Goal: Answer question/provide support

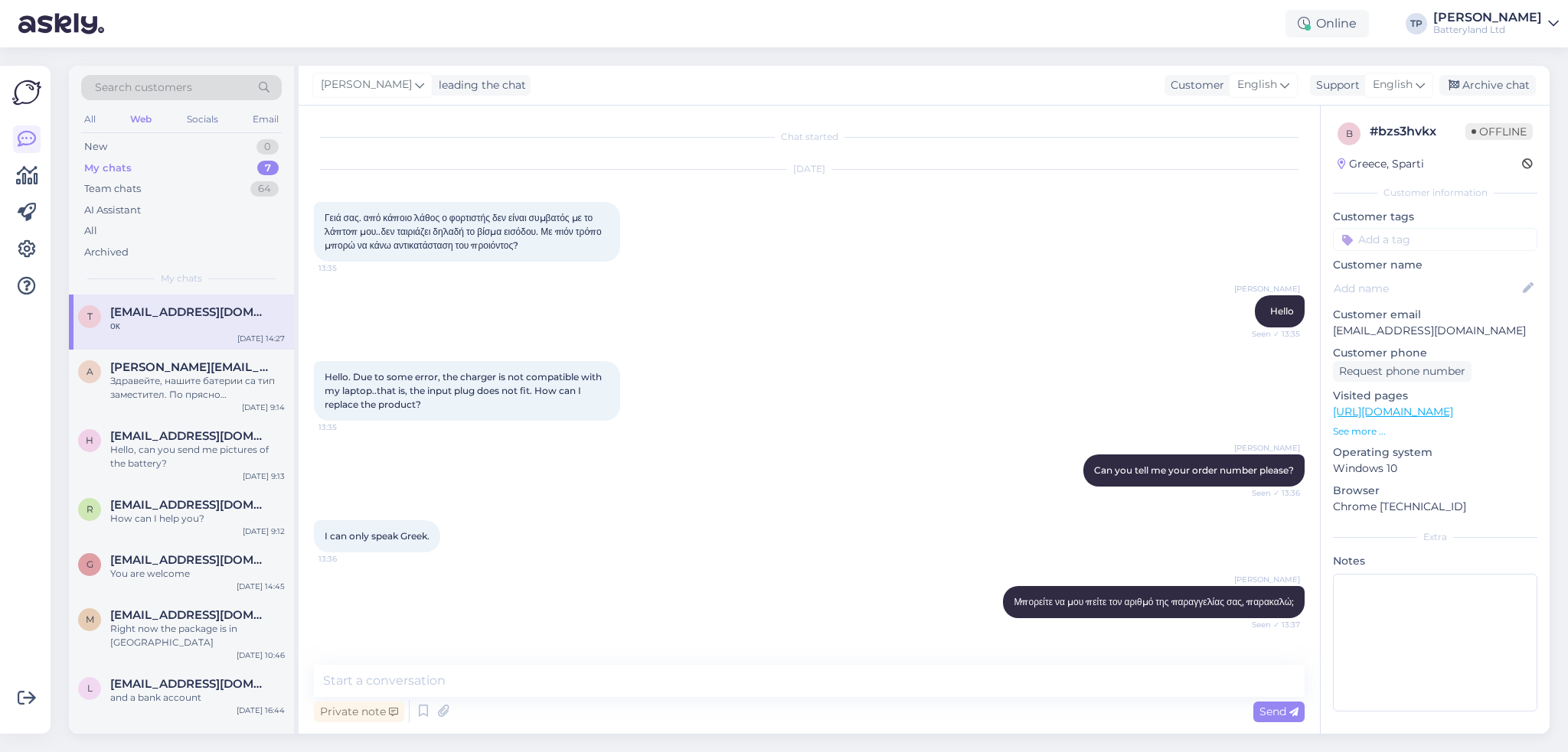
scroll to position [3298, 0]
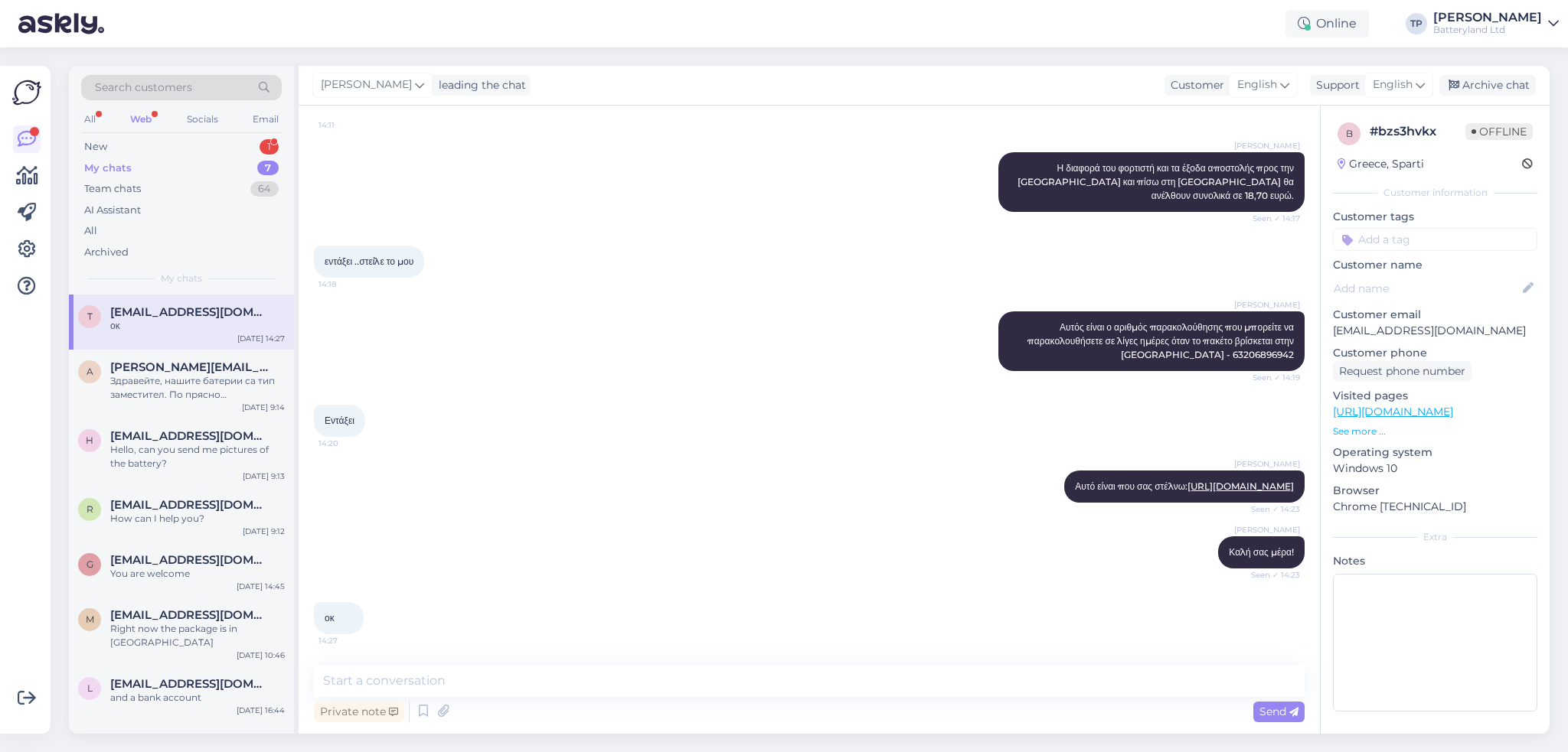
click at [150, 118] on div "Web" at bounding box center [141, 119] width 28 height 20
click at [160, 146] on div "New 1" at bounding box center [181, 147] width 200 height 22
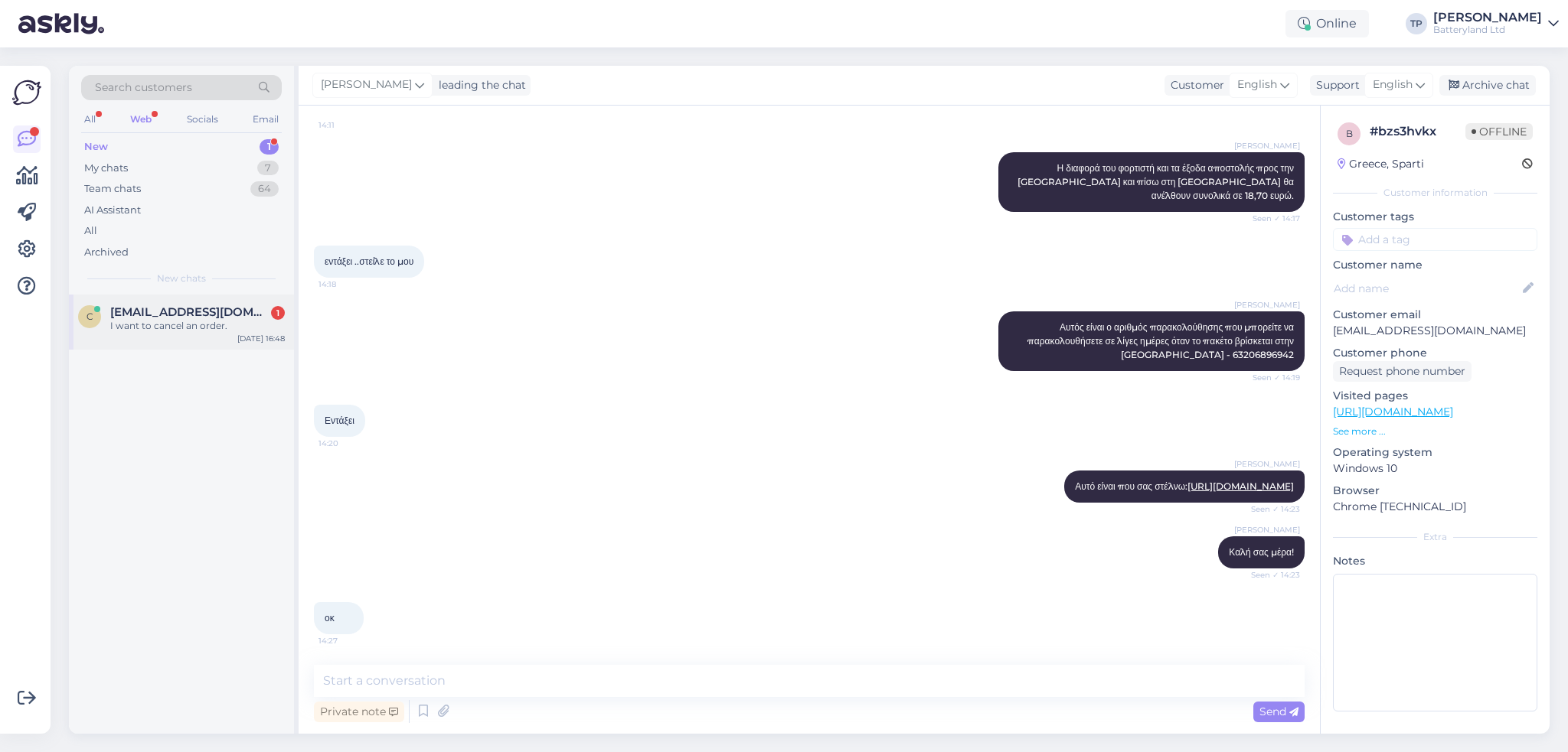
click at [230, 322] on div "[EMAIL_ADDRESS][DOMAIN_NAME] 1 I want to cancel an order." at bounding box center [197, 319] width 174 height 28
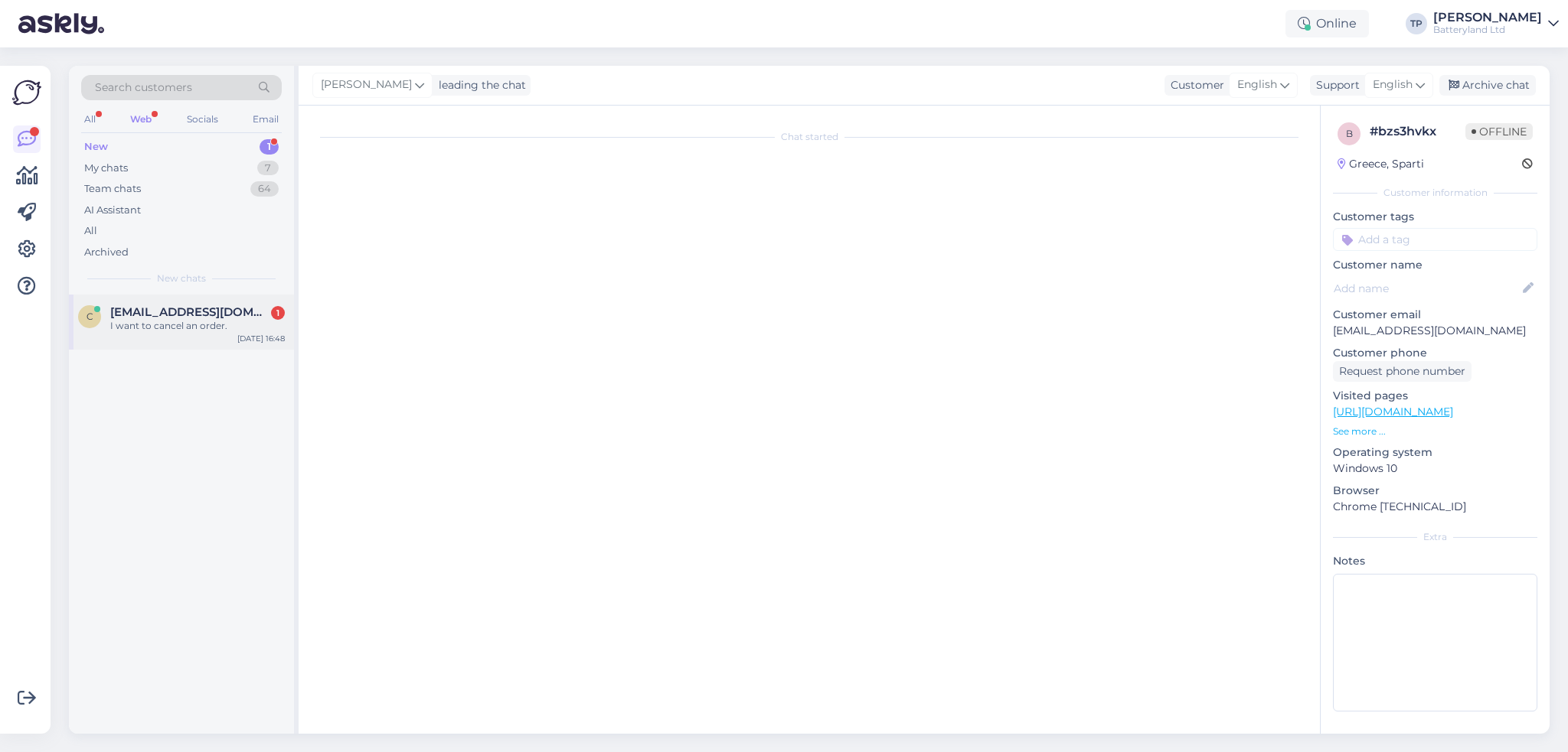
scroll to position [0, 0]
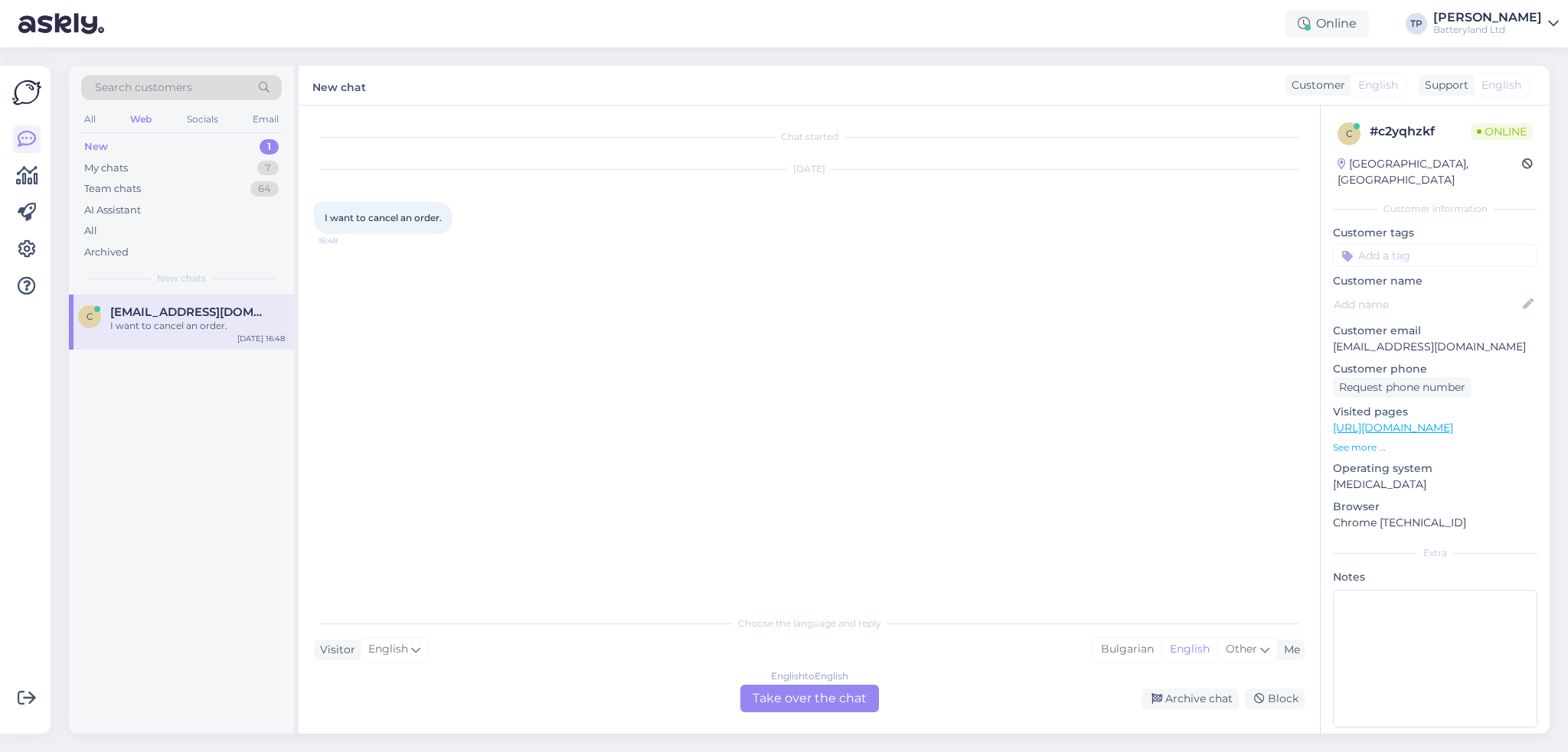
click at [776, 691] on div "English to English Take over the chat" at bounding box center [809, 699] width 139 height 28
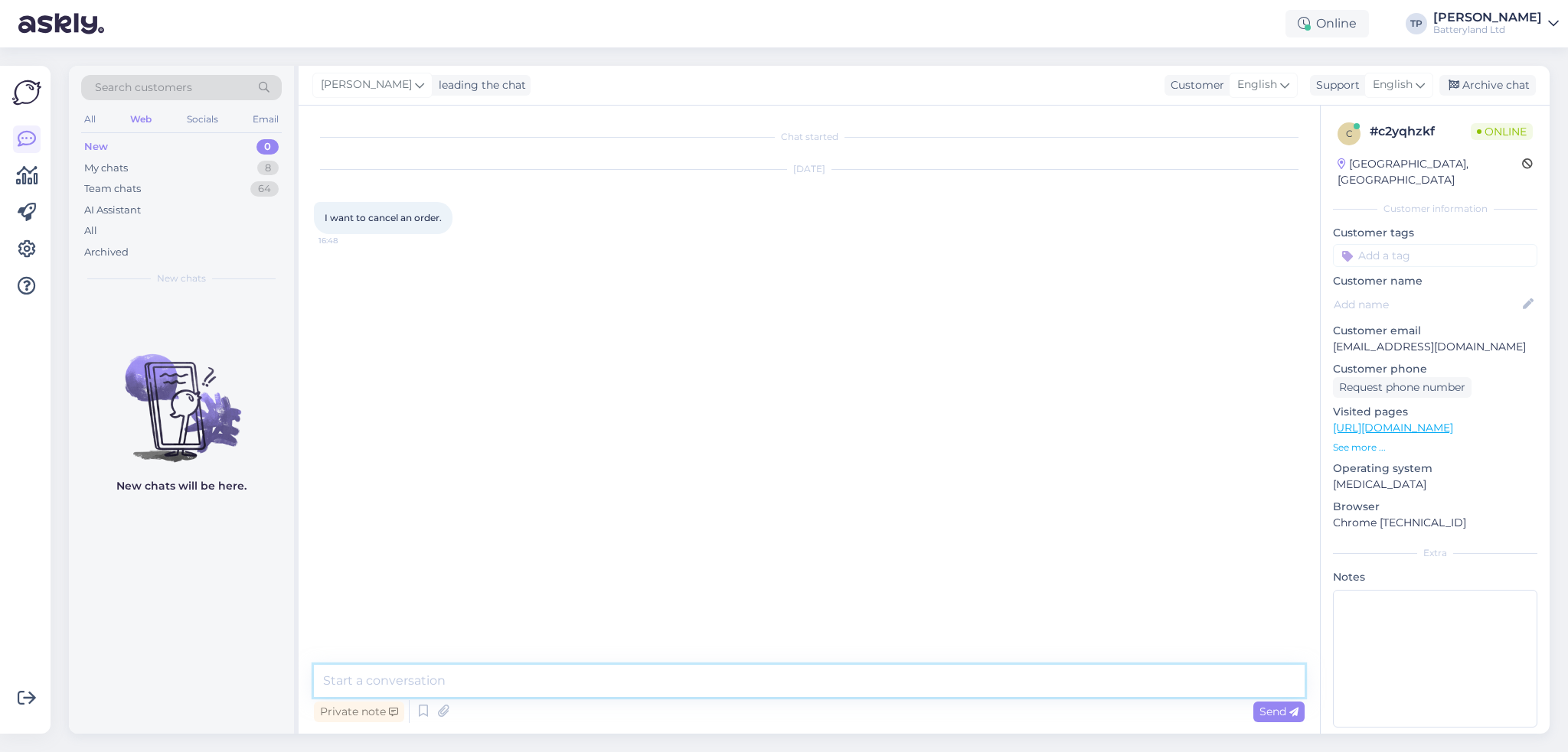
click at [634, 682] on textarea at bounding box center [809, 681] width 991 height 32
type textarea "Х"
type textarea "Hello"
type textarea "Which is your order?"
drag, startPoint x: 331, startPoint y: 413, endPoint x: 367, endPoint y: 421, distance: 36.9
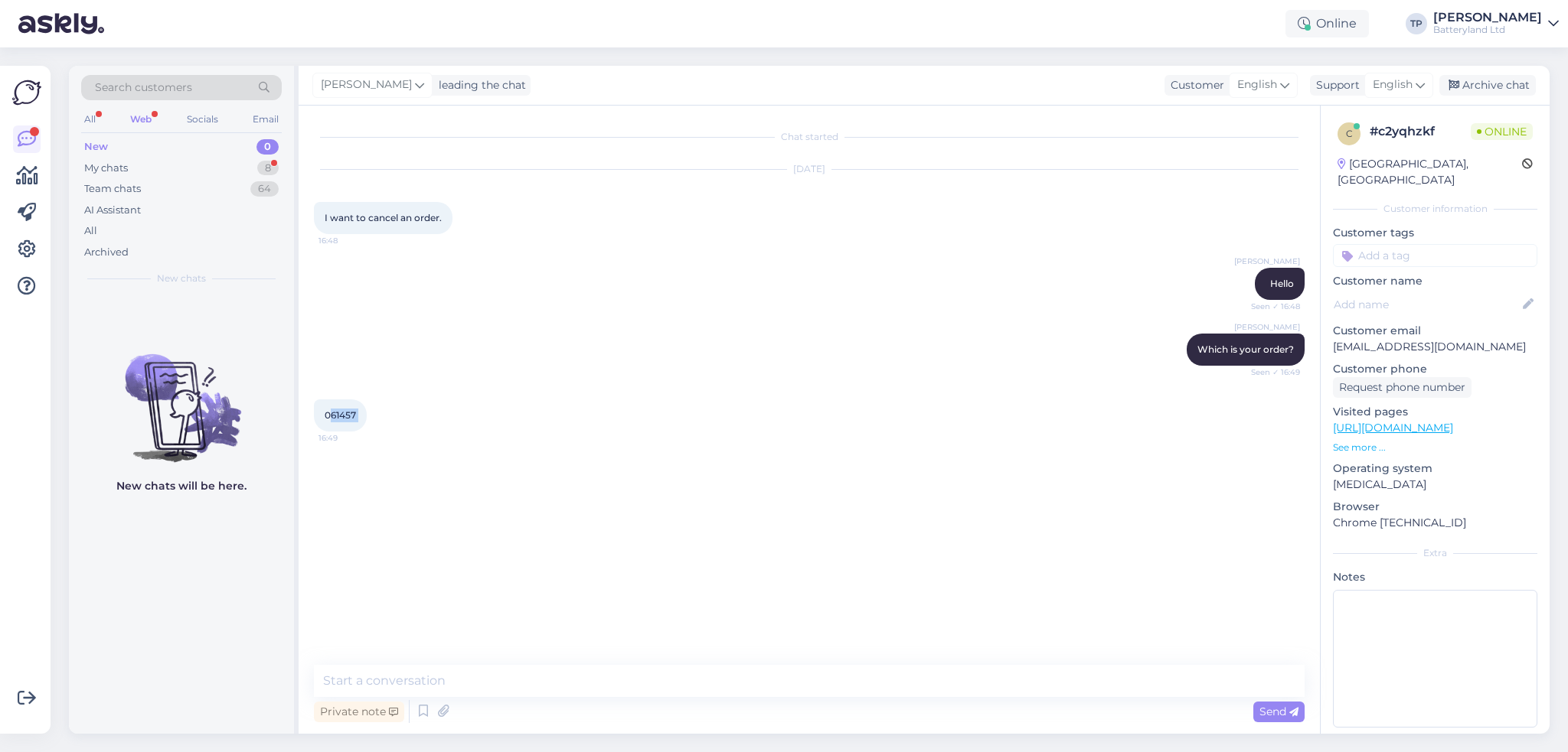
click at [367, 421] on div "061457 16:49" at bounding box center [340, 415] width 53 height 32
copy div "61457 16:49"
click at [502, 687] on textarea at bounding box center [809, 681] width 991 height 32
type textarea "What is the reason please?"
type textarea "[PERSON_NAME]"
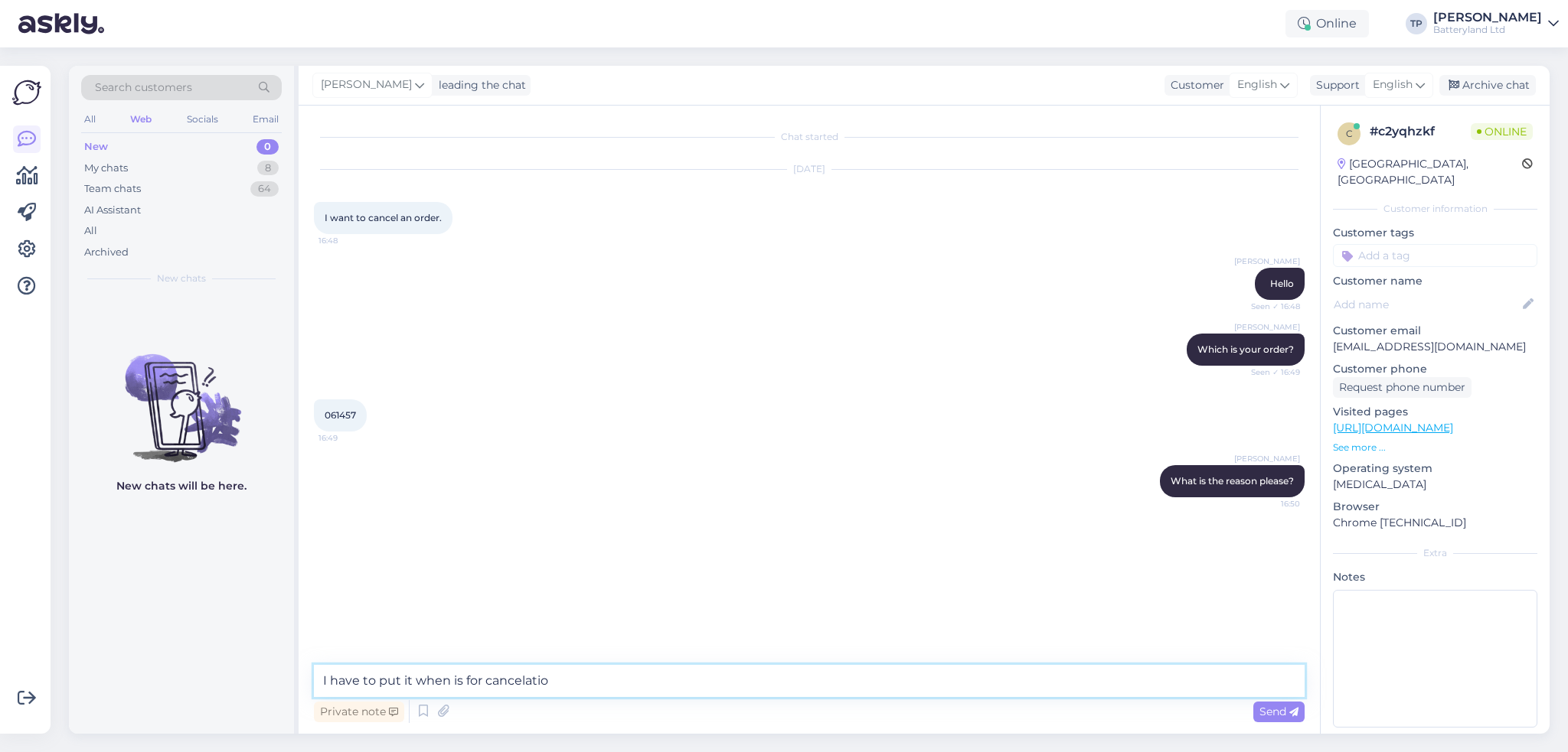
type textarea "I have to put it when is for cancelation"
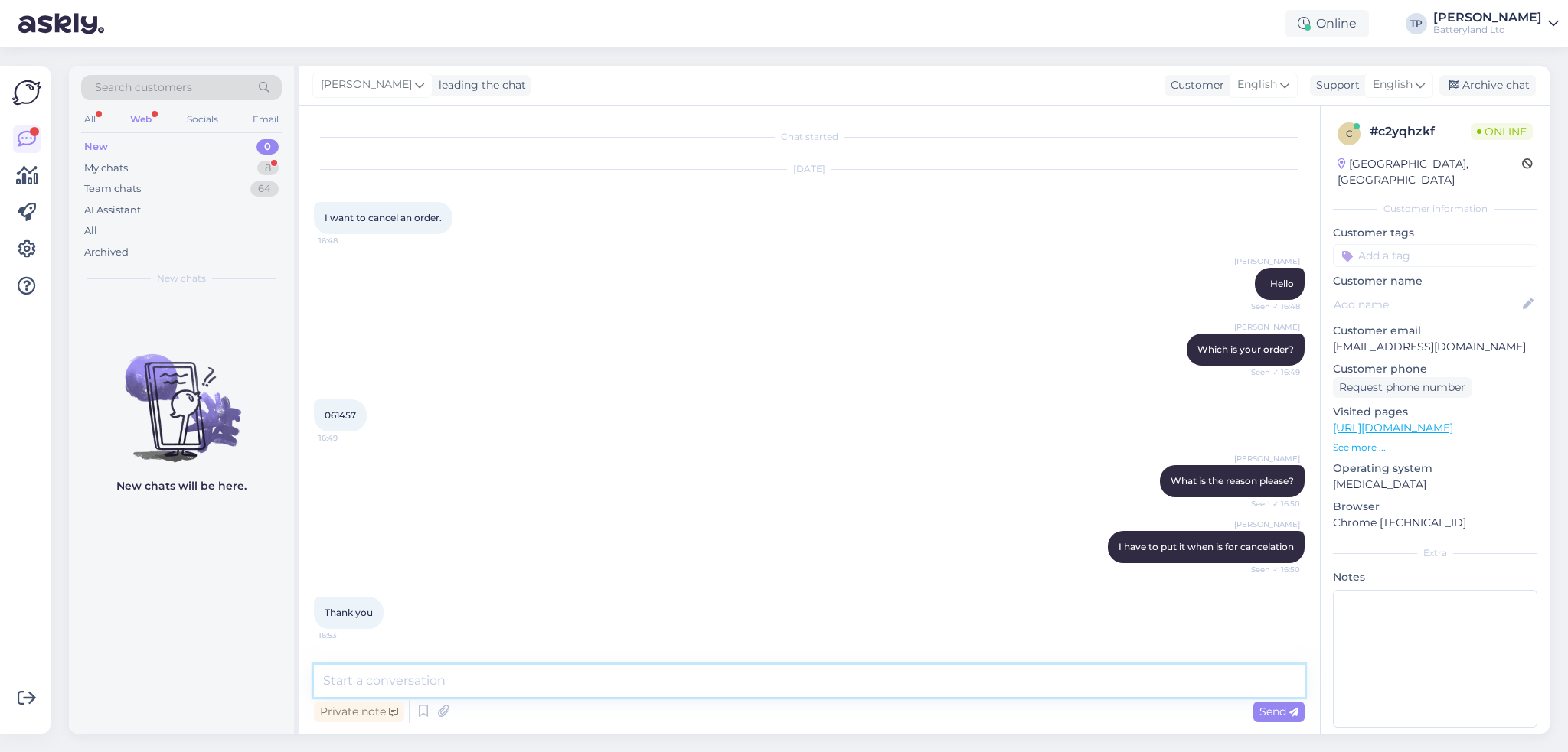
scroll to position [59, 0]
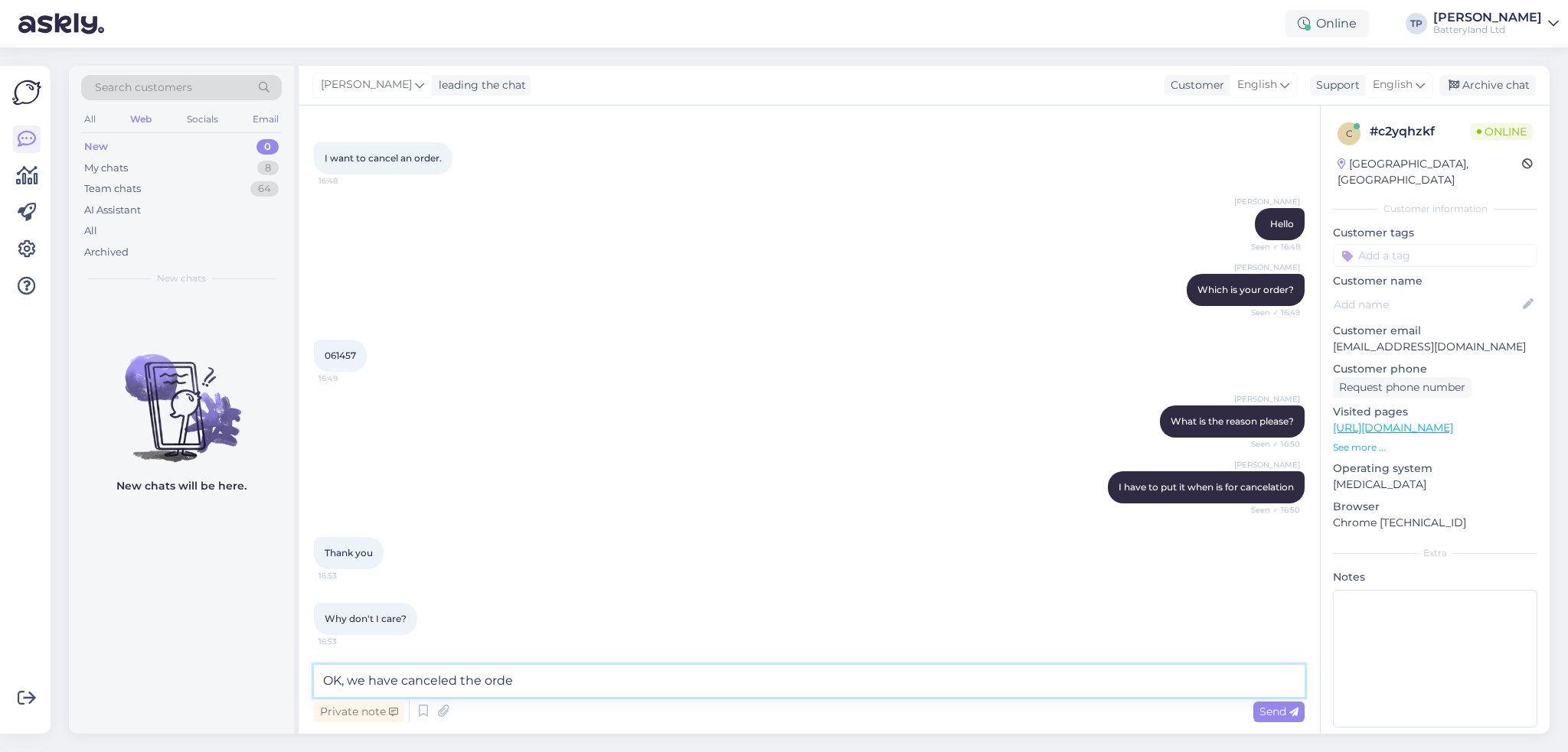
type textarea "OK, we have canceled the order"
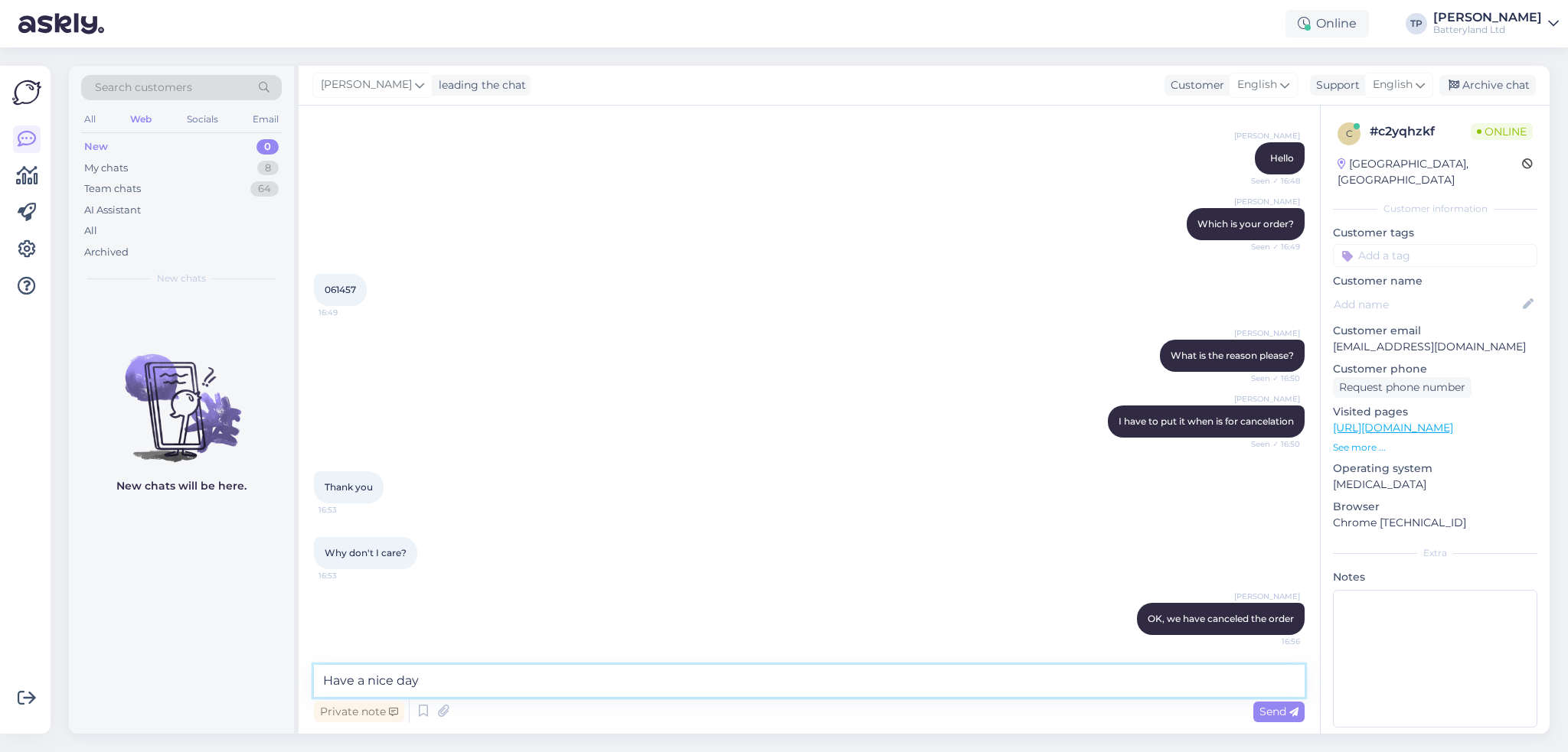
type textarea "Have a nice day!"
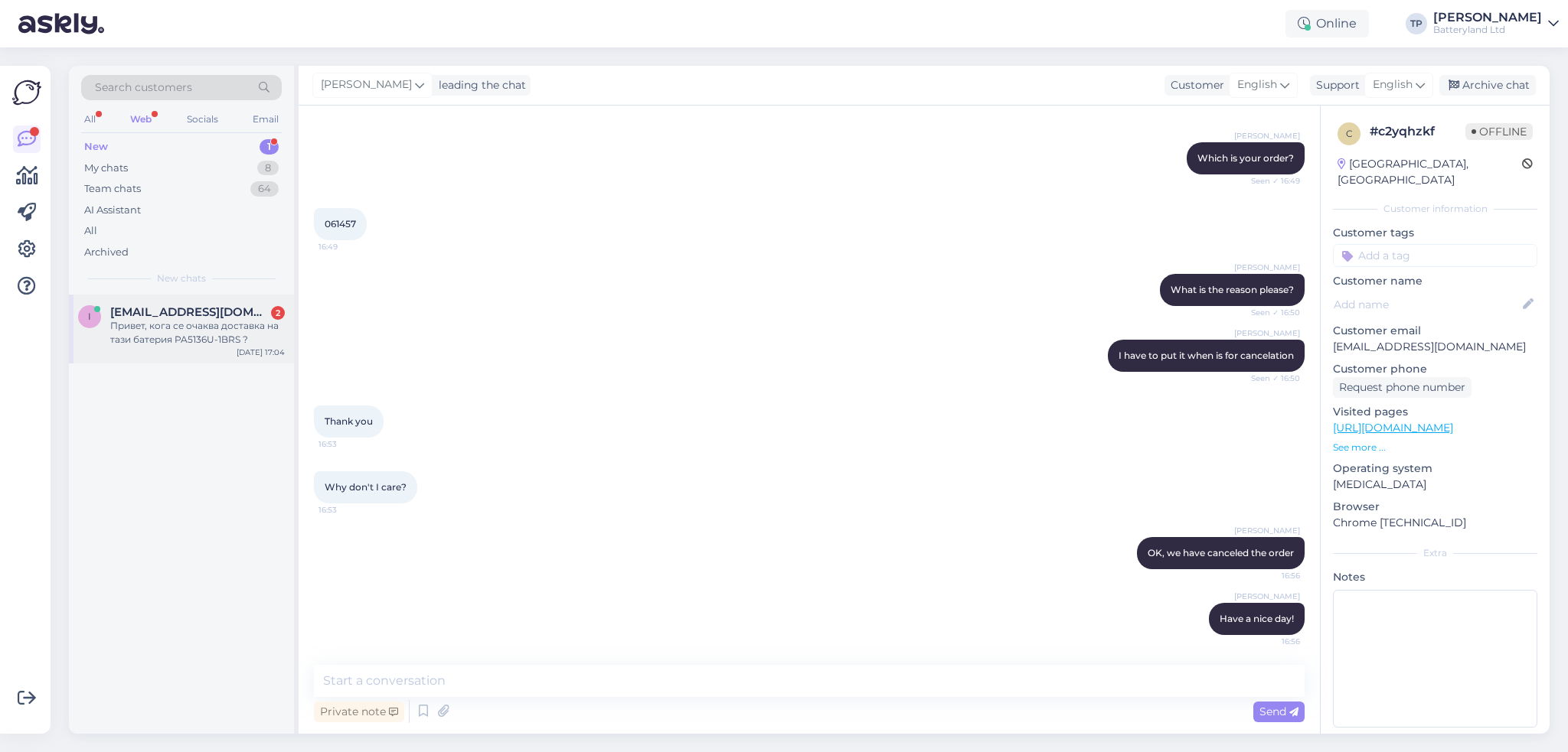
click at [234, 308] on span "[EMAIL_ADDRESS][DOMAIN_NAME]" at bounding box center [190, 312] width 160 height 14
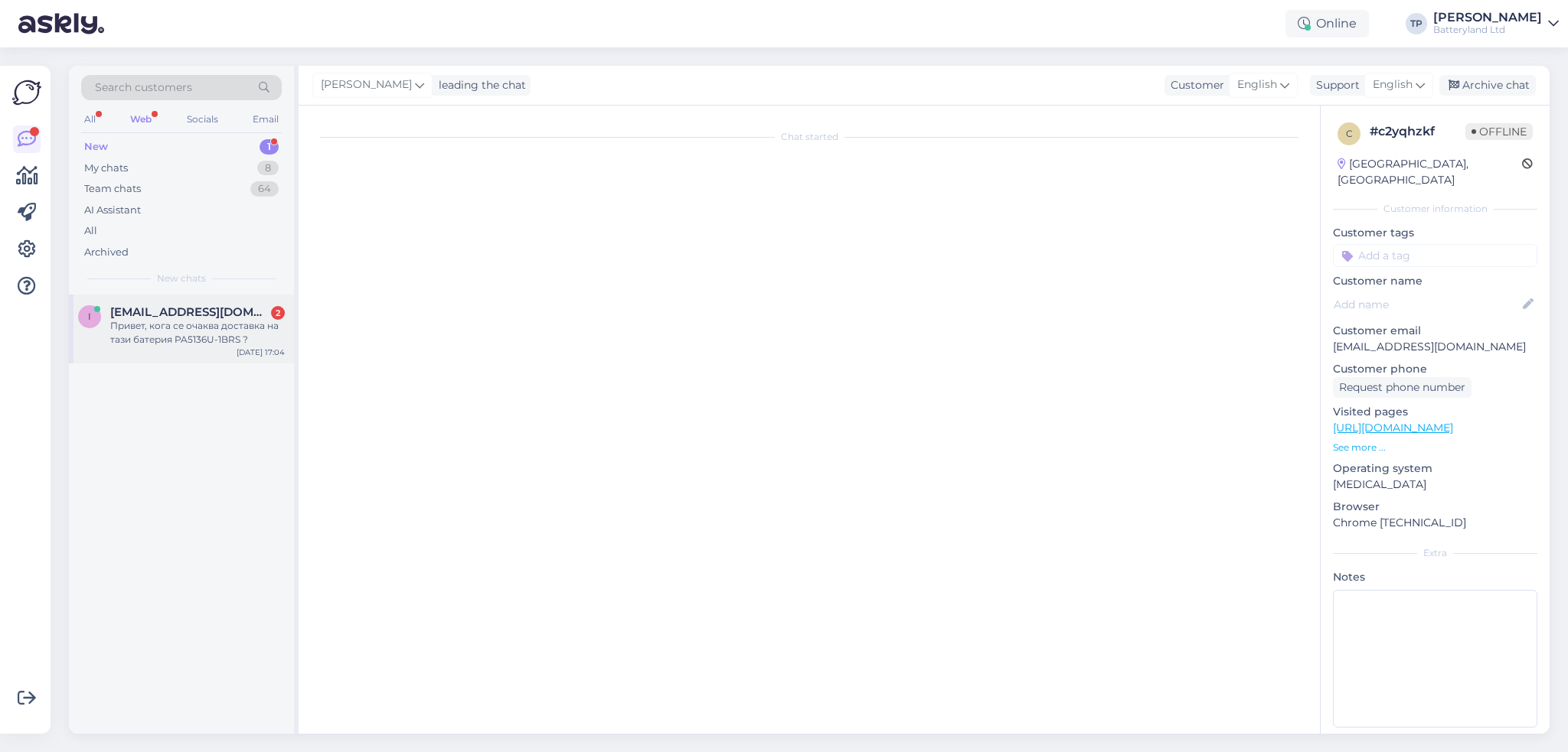
scroll to position [0, 0]
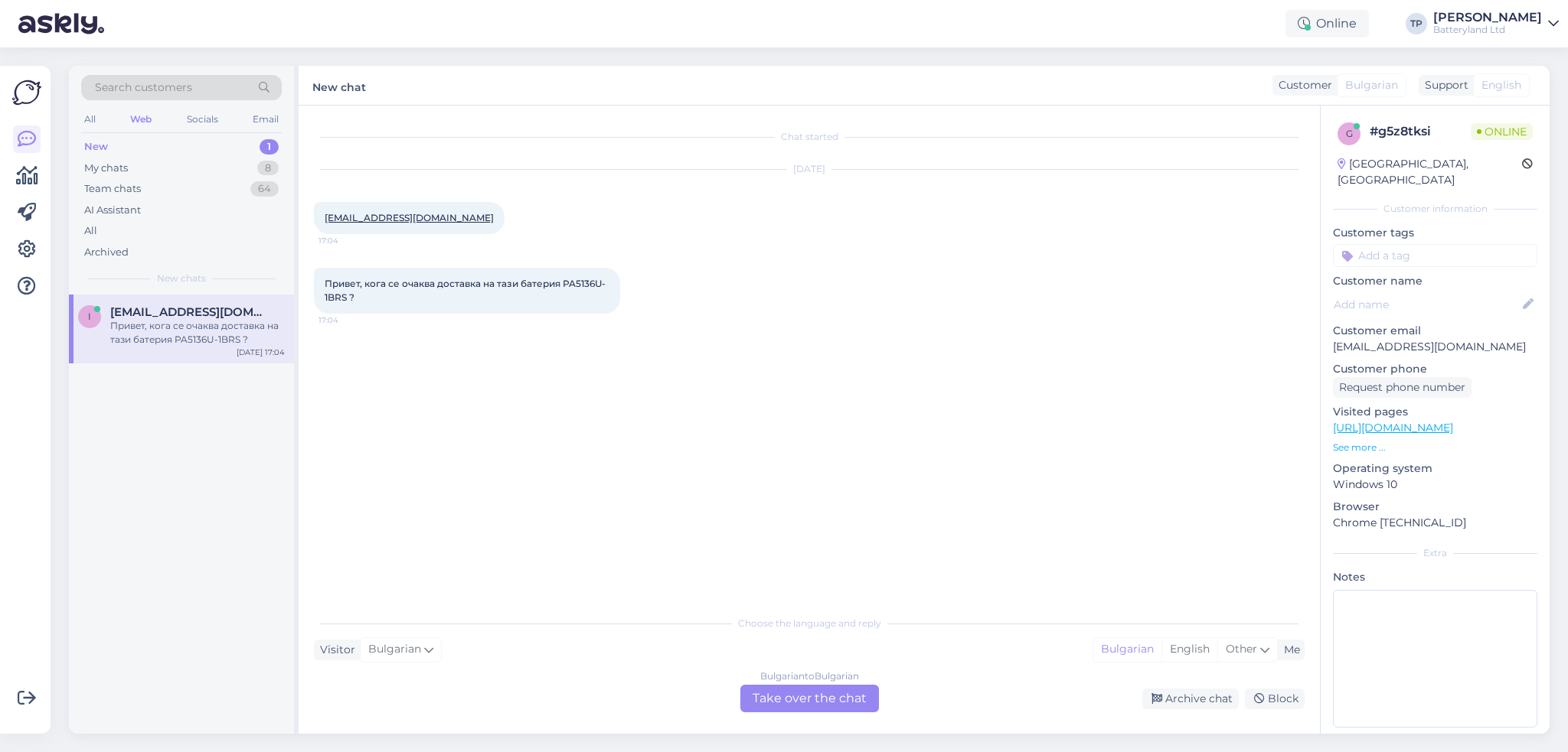
click at [777, 700] on div "Bulgarian to Bulgarian Take over the chat" at bounding box center [809, 699] width 139 height 28
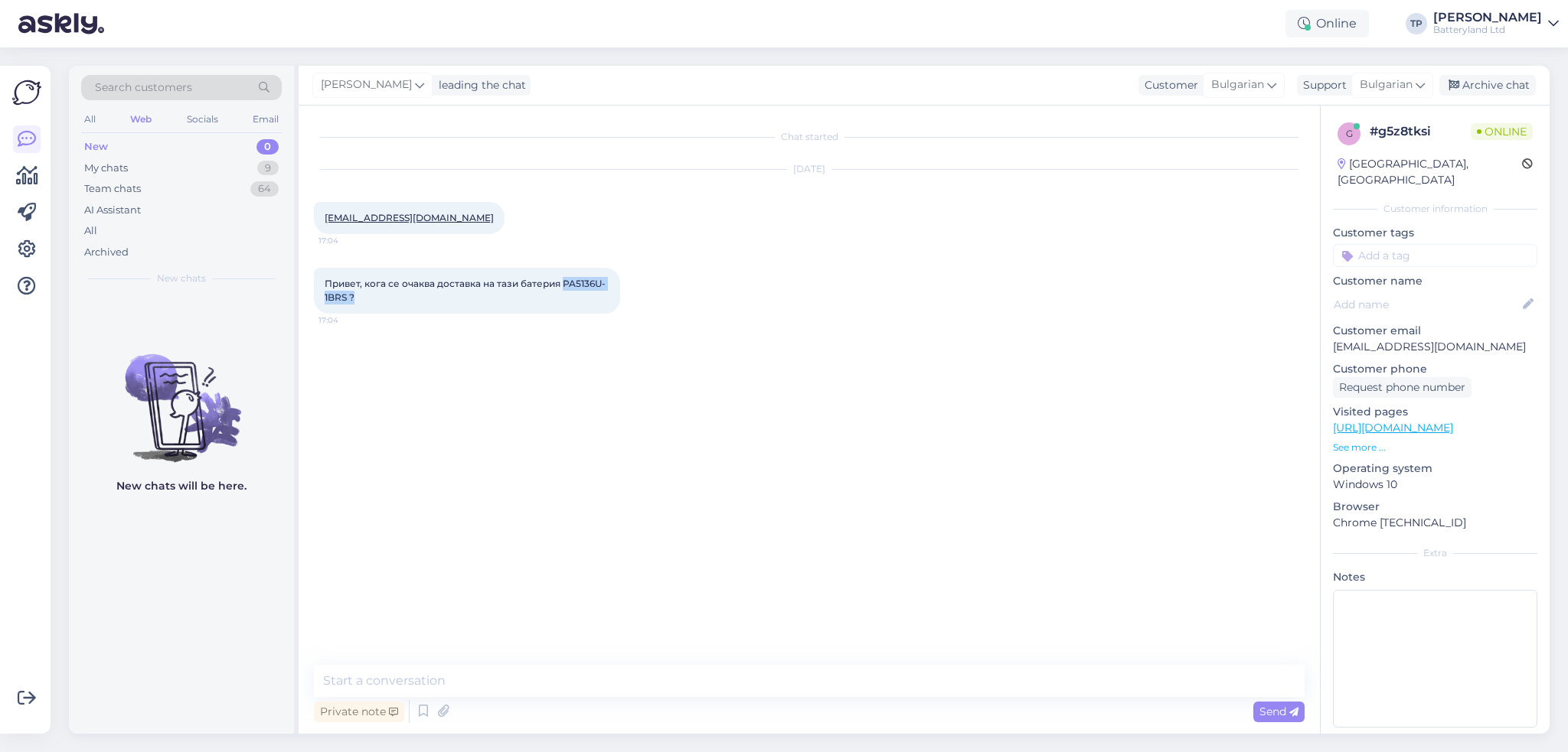
drag, startPoint x: 566, startPoint y: 277, endPoint x: 591, endPoint y: 306, distance: 38.3
click at [591, 306] on div "Привет, кога се очаква доставка на тази батерия PA5136U-1BRS ? 17:04" at bounding box center [466, 291] width 306 height 46
copy span "PA5136U-1BRS ?"
click at [549, 688] on textarea at bounding box center [809, 681] width 991 height 32
type textarea "Z"
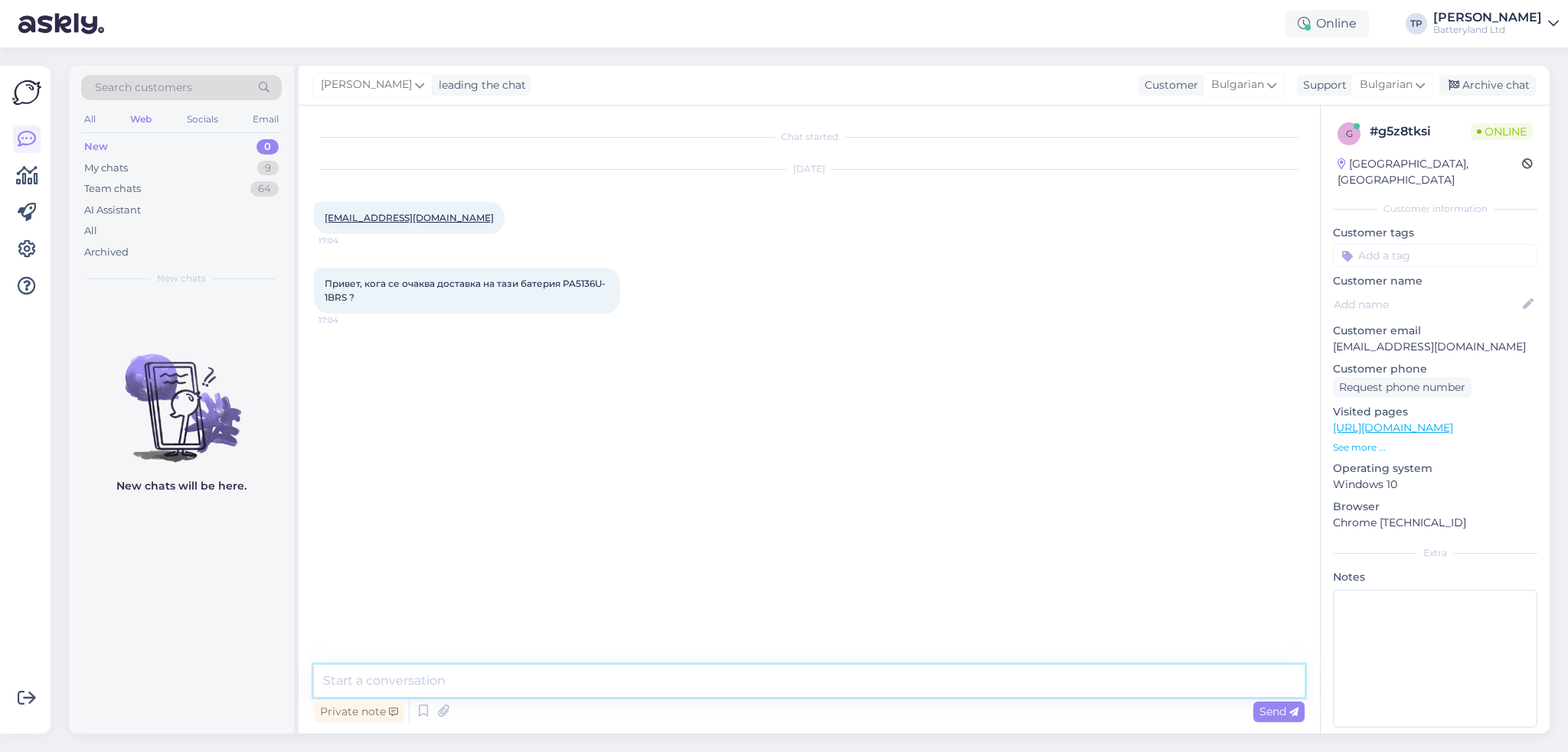
type textarea "Z"
type textarea "Здравейте"
type textarea "Очакваме нова доставка през месец Ноември за нея"
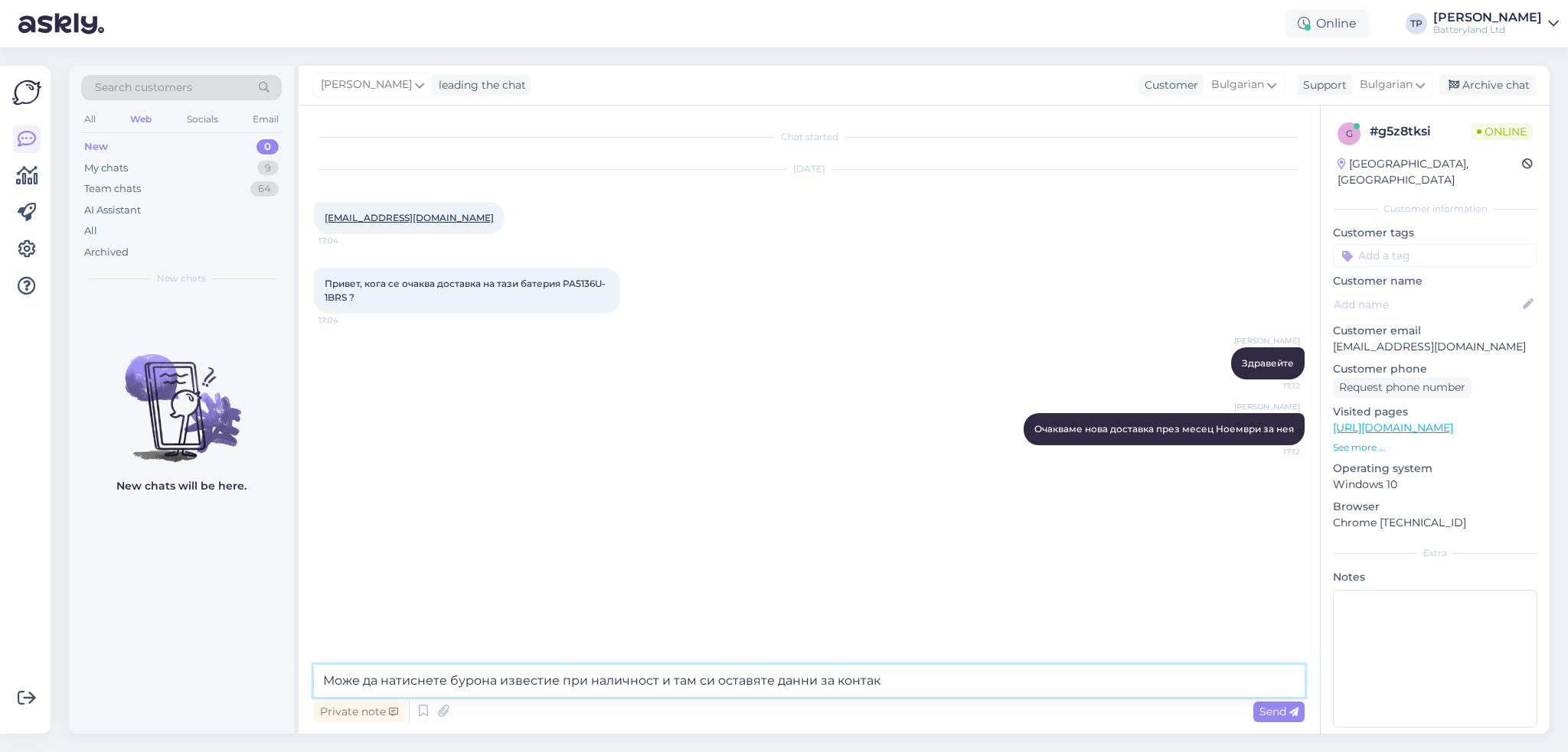
type textarea "Може да натиснете бурона известие при наличност и там си оставяте данни за конт…"
